Goal: Task Accomplishment & Management: Manage account settings

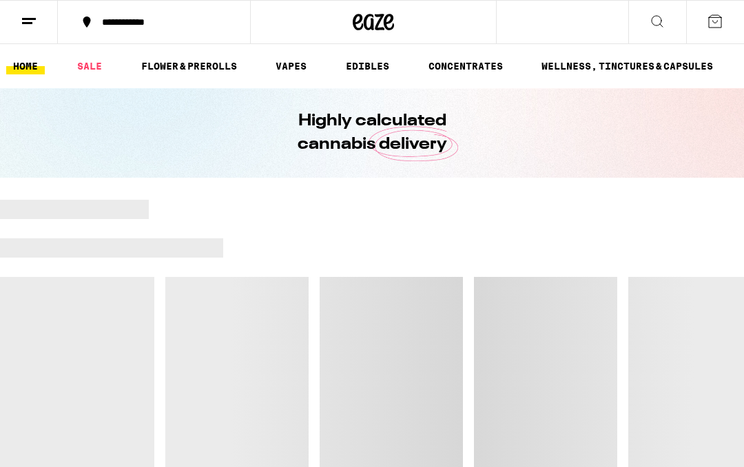
click at [37, 17] on button at bounding box center [29, 22] width 58 height 43
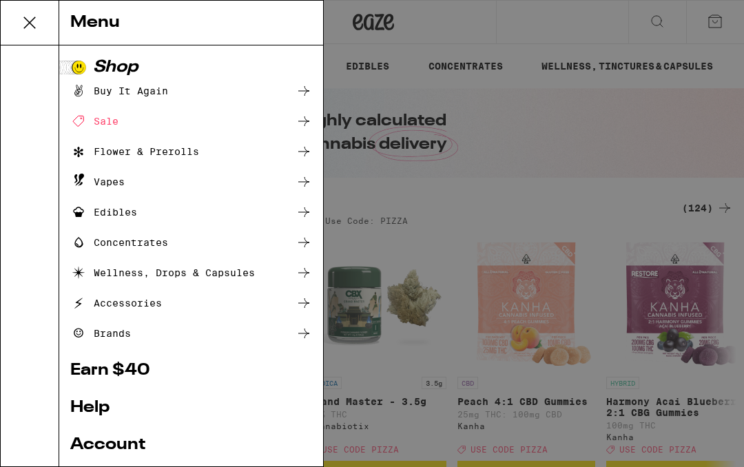
click at [138, 447] on link "Account" at bounding box center [191, 445] width 242 height 17
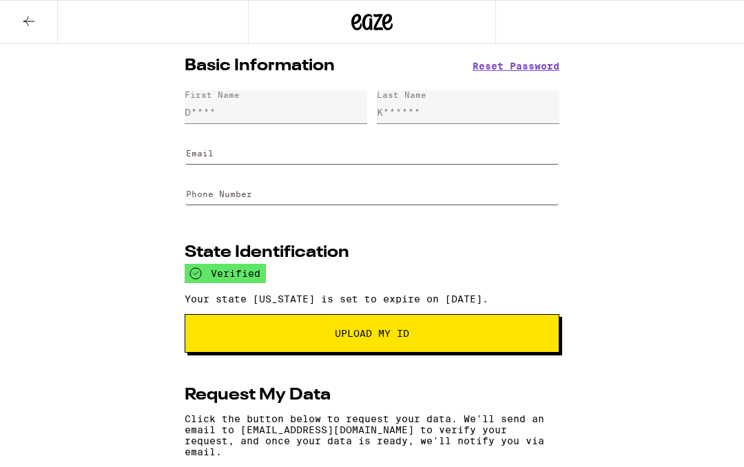
type input "[EMAIL_ADDRESS][DOMAIN_NAME]"
type input "[PHONE_NUMBER]"
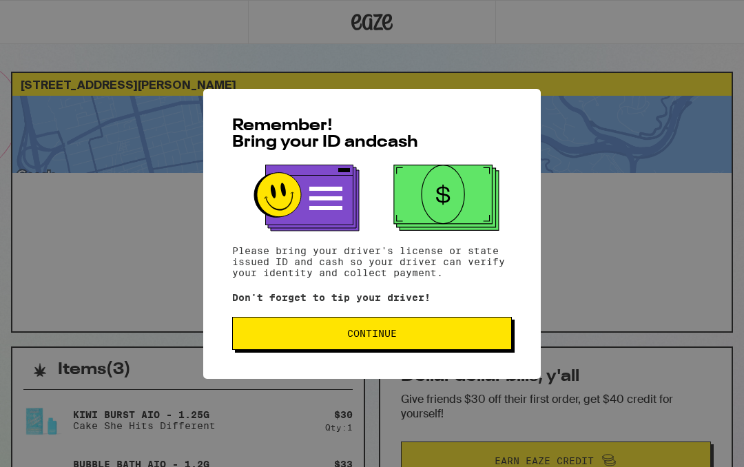
click at [473, 347] on button "Continue" at bounding box center [372, 333] width 280 height 33
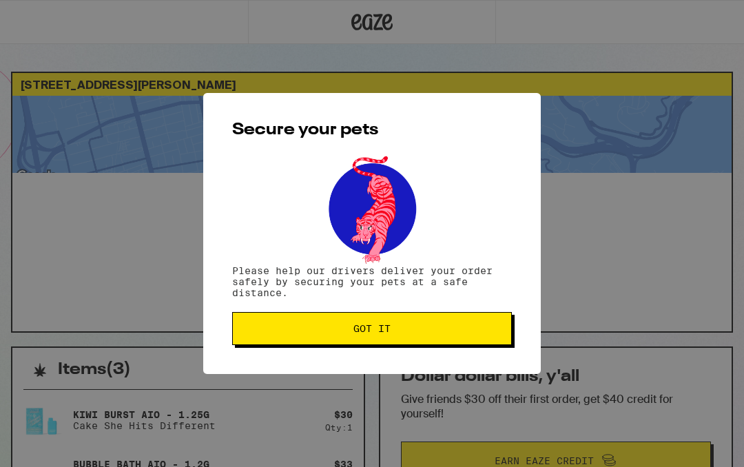
click at [486, 333] on span "Got it" at bounding box center [372, 329] width 256 height 10
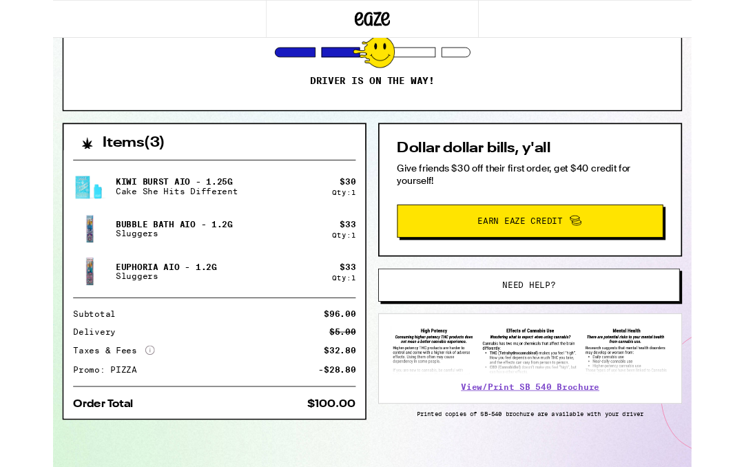
scroll to position [296, 0]
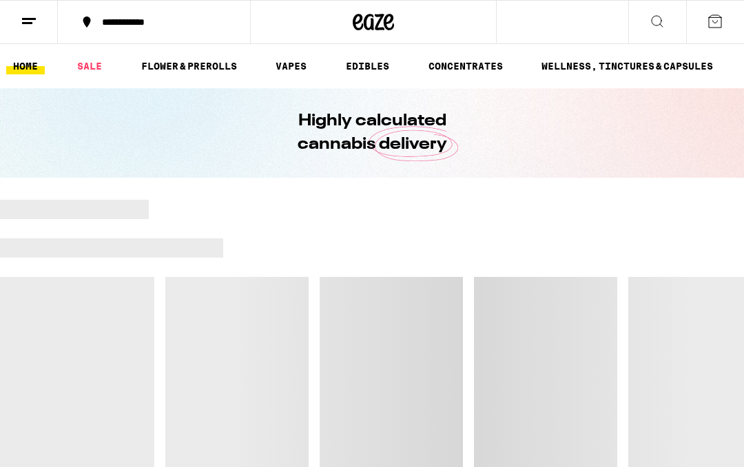
click at [25, 23] on line at bounding box center [27, 23] width 10 height 0
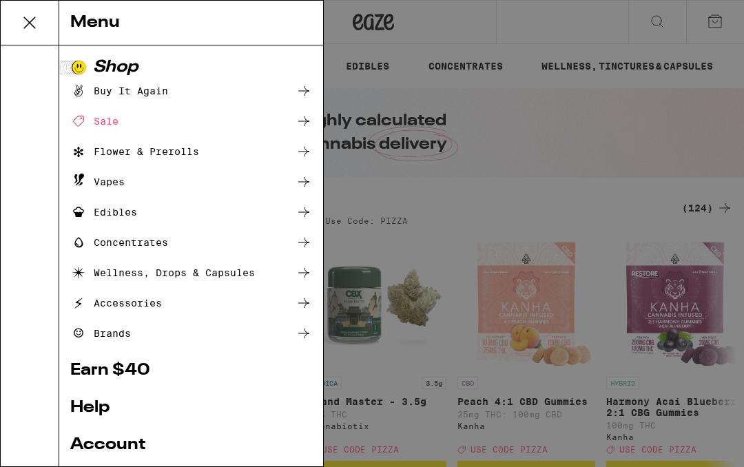
click at [134, 448] on link "Account" at bounding box center [191, 445] width 242 height 17
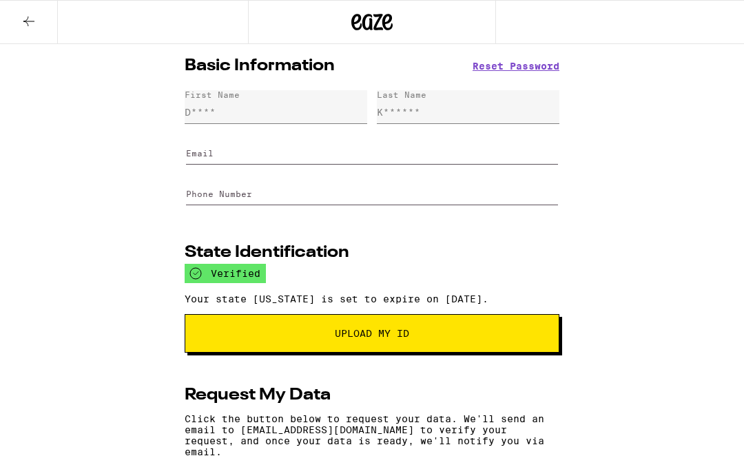
type input "[EMAIL_ADDRESS][DOMAIN_NAME]"
type input "[PHONE_NUMBER]"
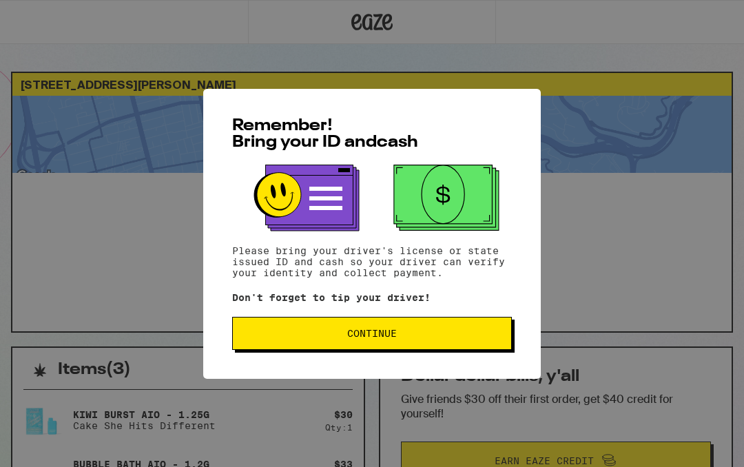
click at [471, 337] on span "Continue" at bounding box center [372, 333] width 256 height 10
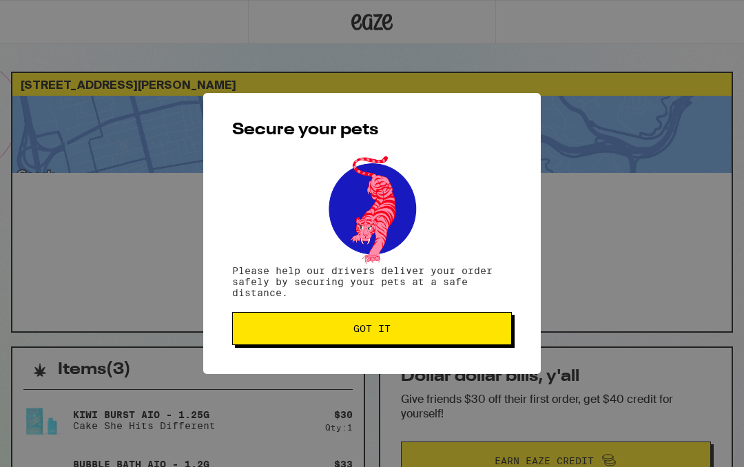
click at [478, 333] on span "Got it" at bounding box center [372, 329] width 256 height 10
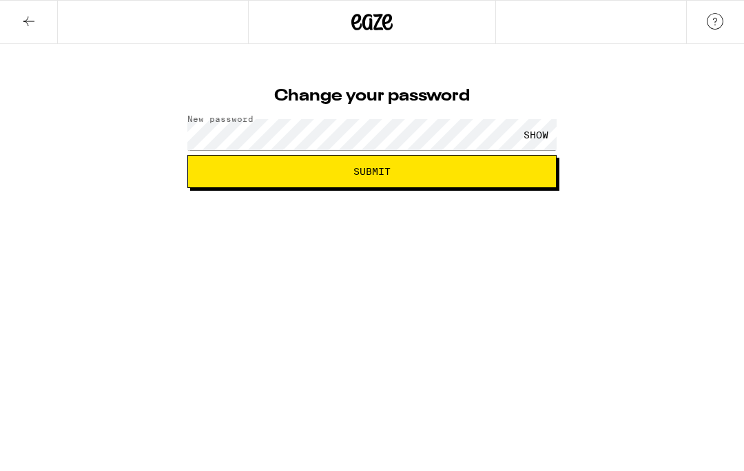
click at [542, 128] on div "SHOW" at bounding box center [535, 134] width 41 height 31
click at [546, 134] on div "HIDE" at bounding box center [535, 134] width 41 height 31
click at [543, 135] on div "SHOW" at bounding box center [535, 134] width 41 height 31
click at [477, 168] on span "Submit" at bounding box center [372, 172] width 346 height 10
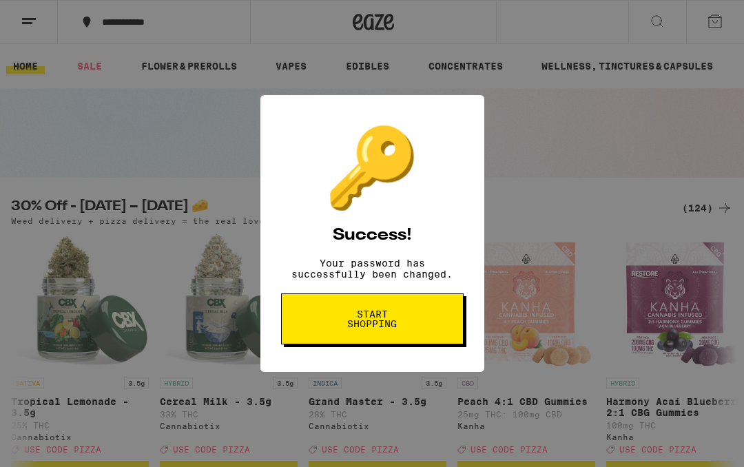
click at [400, 315] on button "Start shopping" at bounding box center [372, 318] width 182 height 51
